Goal: Navigation & Orientation: Understand site structure

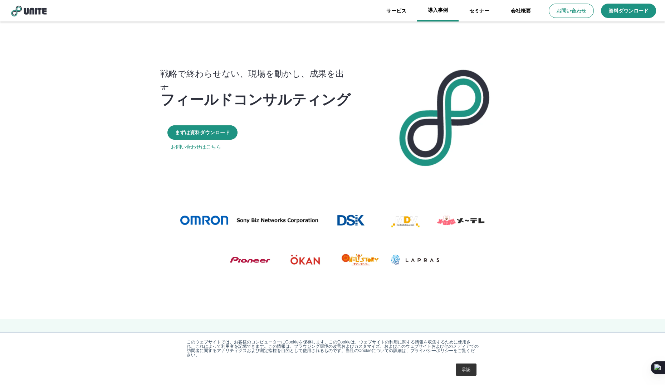
click at [441, 11] on link "導入事例" at bounding box center [438, 10] width 42 height 21
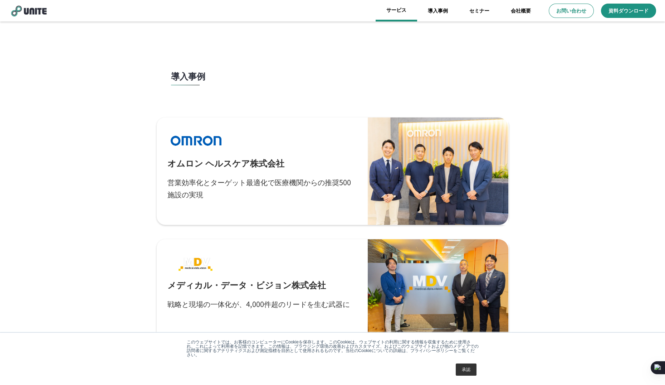
click at [405, 12] on link "サービス" at bounding box center [397, 10] width 42 height 21
click at [399, 11] on link "サービス" at bounding box center [397, 10] width 42 height 21
click at [446, 10] on link "導入事例" at bounding box center [438, 10] width 42 height 21
click at [411, 11] on link "サービス" at bounding box center [397, 10] width 42 height 21
click at [438, 14] on link "導入事例" at bounding box center [438, 10] width 42 height 21
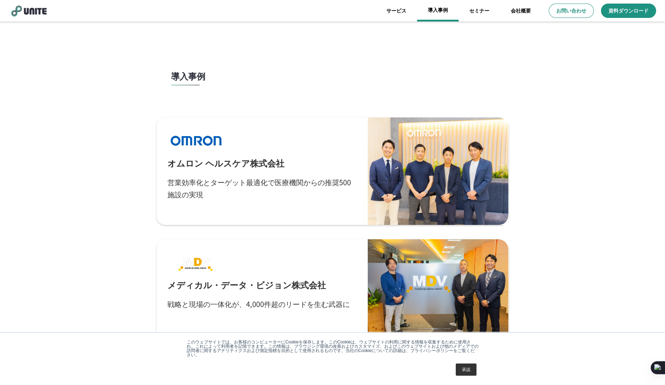
click at [453, 15] on link "導入事例" at bounding box center [438, 10] width 42 height 21
click at [485, 11] on link "セミナー" at bounding box center [480, 10] width 42 height 21
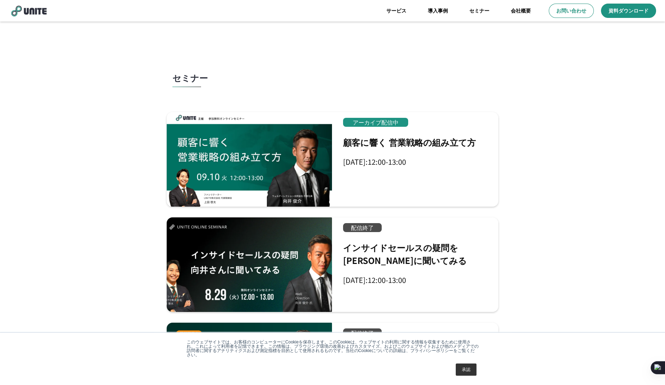
click at [520, 17] on link "会社概要" at bounding box center [521, 10] width 42 height 21
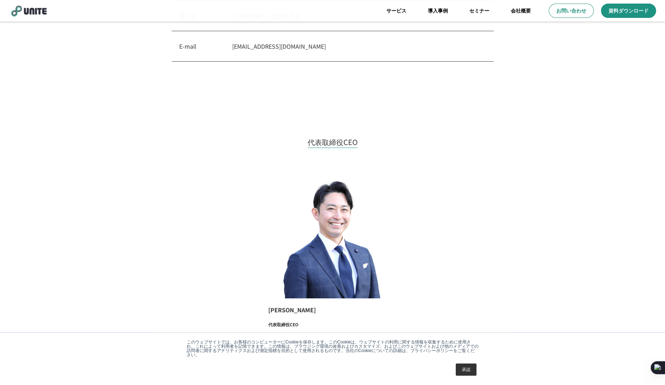
scroll to position [1070, 0]
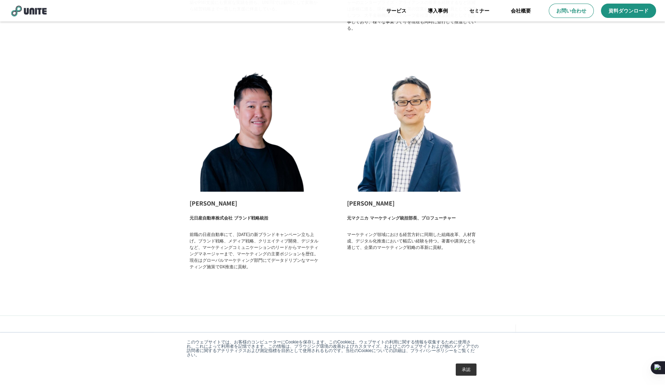
click at [466, 366] on link "承認" at bounding box center [466, 369] width 21 height 12
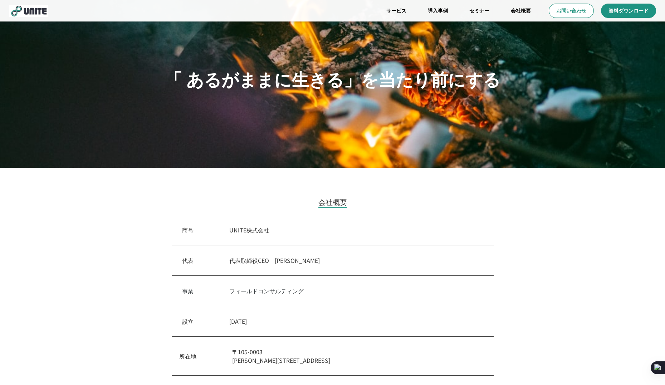
scroll to position [0, 0]
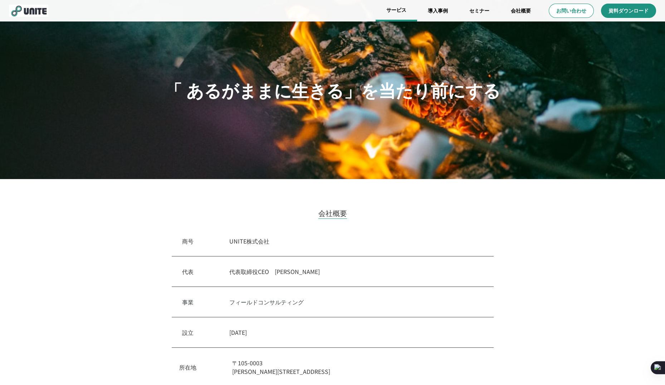
click at [395, 13] on link "サービス" at bounding box center [397, 10] width 42 height 21
click at [433, 12] on link "導入事例" at bounding box center [438, 10] width 42 height 21
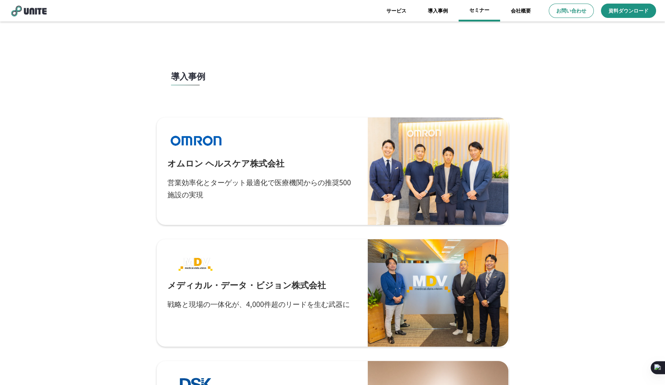
click at [493, 15] on link "セミナー" at bounding box center [480, 10] width 42 height 21
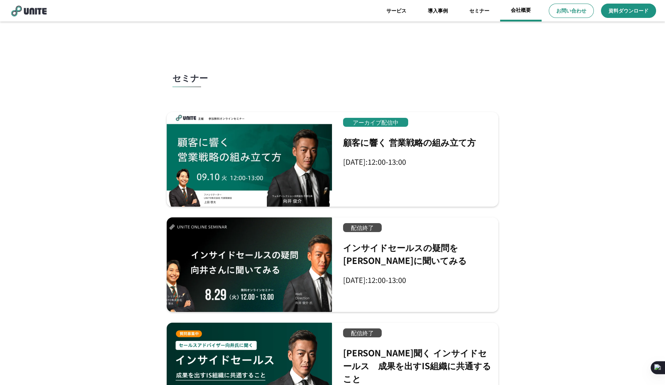
click at [520, 17] on link "会社概要" at bounding box center [521, 10] width 42 height 21
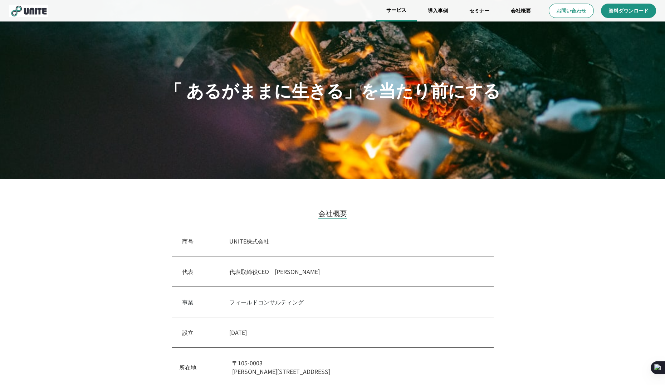
click at [400, 12] on link "サービス" at bounding box center [397, 10] width 42 height 21
click at [436, 18] on link "導入事例" at bounding box center [438, 10] width 42 height 21
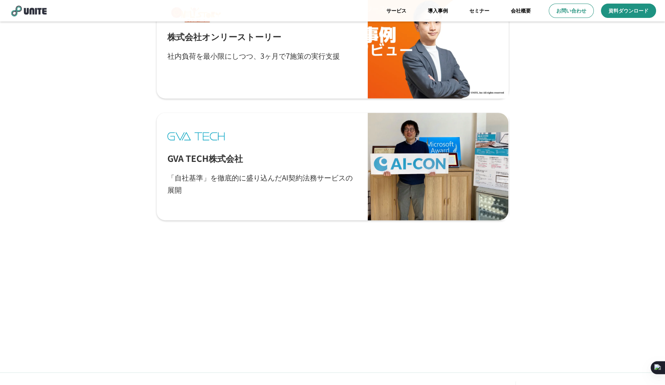
scroll to position [1036, 0]
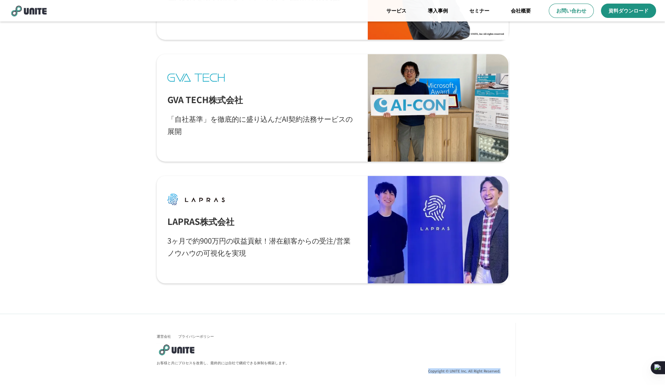
drag, startPoint x: 425, startPoint y: 371, endPoint x: 509, endPoint y: 368, distance: 84.5
click at [509, 368] on div "Copyright © UNITE Inc. All Right Reserved." at bounding box center [461, 349] width 110 height 57
click at [458, 346] on div "Copyright © UNITE Inc. All Right Reserved." at bounding box center [461, 349] width 110 height 57
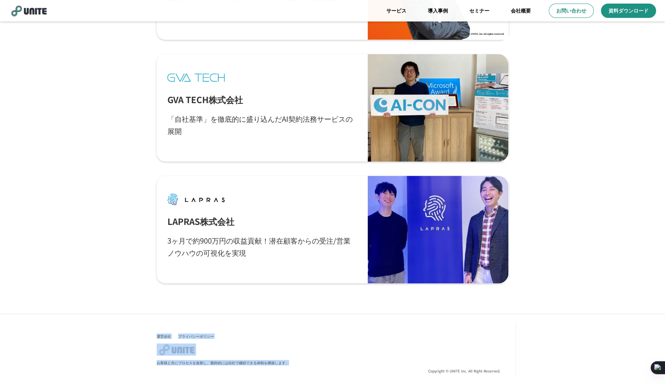
drag, startPoint x: 152, startPoint y: 333, endPoint x: 316, endPoint y: 361, distance: 165.8
click at [316, 361] on div "運営会社 プライバシーポリシー お客様と共にプロセスを改善し、最終的には自社で継続できる体制を構築します。" at bounding box center [278, 349] width 257 height 57
click at [384, 354] on div "運営会社 プライバシーポリシー お客様と共にプロセスを改善し、最終的には自社で継続できる体制を構築します。" at bounding box center [278, 349] width 257 height 57
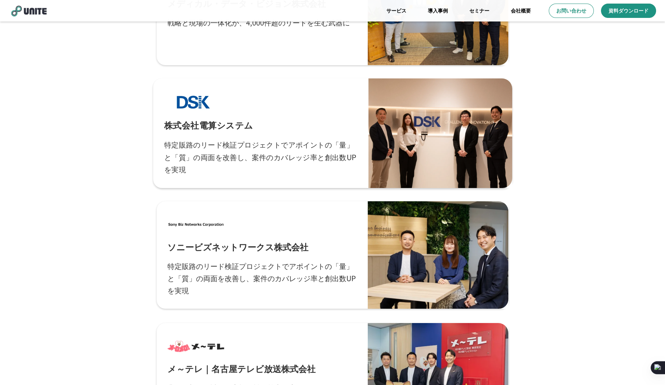
scroll to position [0, 0]
